Goal: Information Seeking & Learning: Find specific fact

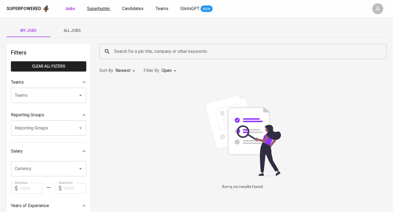
click at [104, 10] on span "Superhunter" at bounding box center [98, 8] width 23 height 5
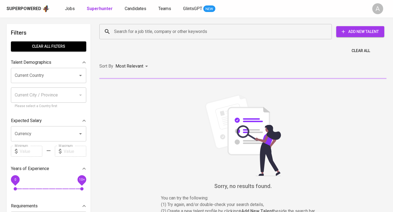
click at [173, 31] on input "Search for a job title, company or other keywords" at bounding box center [217, 31] width 209 height 10
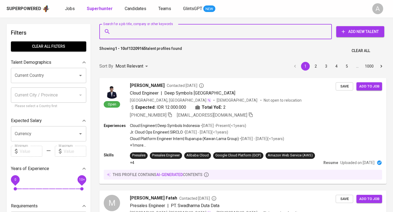
paste input "Zulfy Septianadita"
type input "Zulfy Septianadita"
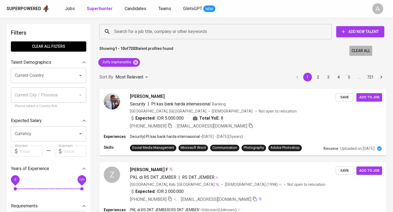
click at [360, 51] on span "Clear All" at bounding box center [361, 51] width 19 height 7
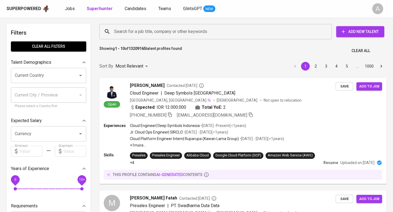
click at [222, 33] on input "Search for a job title, company or other keywords" at bounding box center [217, 31] width 209 height 10
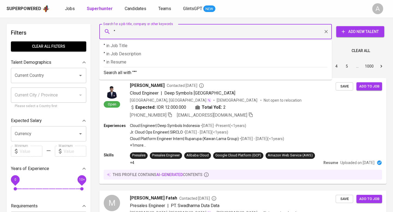
paste input "Zulfy Septianadita"
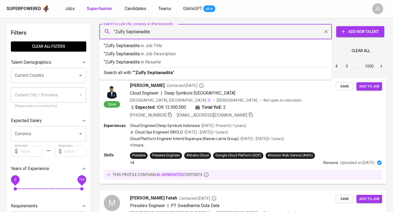
type input ""Zulfy Septianadita""
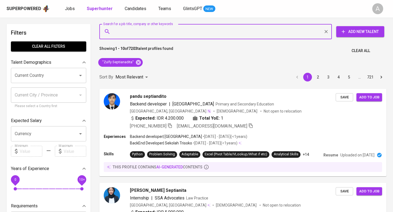
click at [360, 53] on span "Clear All" at bounding box center [361, 51] width 19 height 7
click at [185, 32] on input "Search for a job title, company or other keywords" at bounding box center [217, 31] width 209 height 10
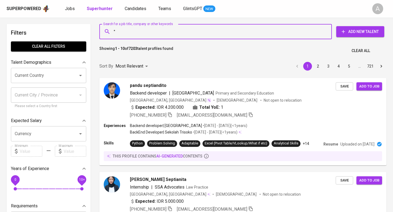
paste input "[PERSON_NAME] [PERSON_NAME]"
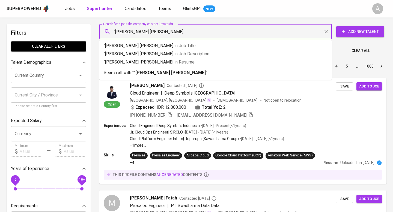
type input ""[PERSON_NAME] [PERSON_NAME]""
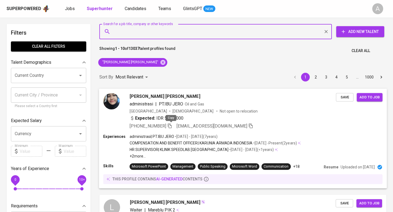
click at [169, 124] on icon "button" at bounding box center [170, 126] width 4 height 5
